Goal: Find specific page/section: Find specific page/section

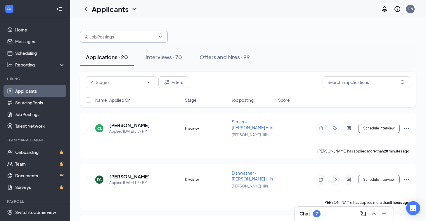
click at [122, 37] on input "text" at bounding box center [120, 37] width 71 height 6
click at [233, 57] on div "Offers and hires · 99" at bounding box center [224, 56] width 50 height 7
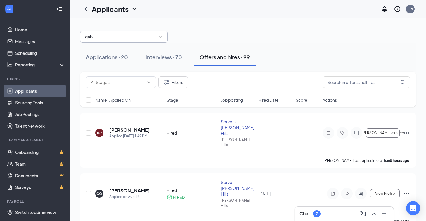
click at [113, 38] on input "gab" at bounding box center [120, 37] width 71 height 6
click at [114, 36] on input "gabriella" at bounding box center [120, 37] width 71 height 6
click at [233, 56] on div "Offers and hires · 99" at bounding box center [224, 56] width 50 height 7
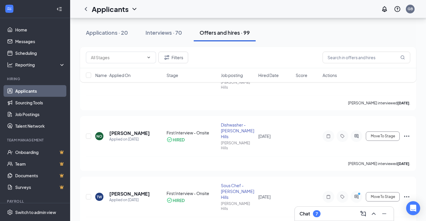
scroll to position [652, 0]
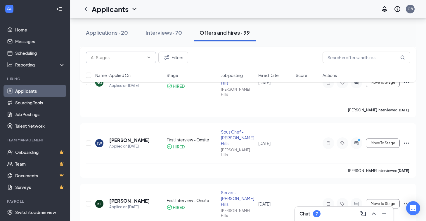
click at [108, 58] on input "text" at bounding box center [117, 57] width 53 height 6
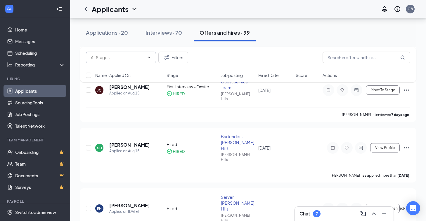
scroll to position [0, 0]
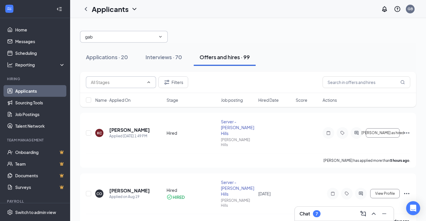
click at [105, 40] on input "gab" at bounding box center [120, 37] width 71 height 6
click at [132, 40] on span "gabriella" at bounding box center [124, 37] width 88 height 12
type input "gab"
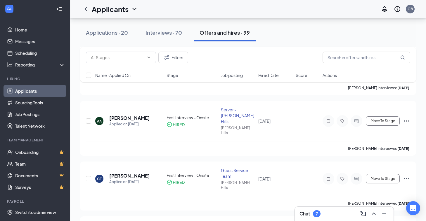
scroll to position [2162, 0]
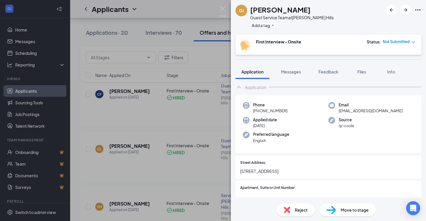
scroll to position [10, 0]
